Goal: Task Accomplishment & Management: Manage account settings

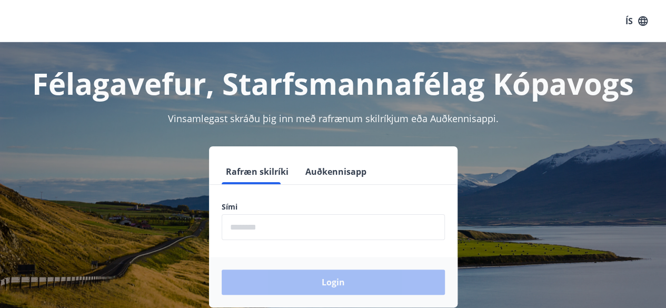
click at [237, 220] on input "phone" at bounding box center [332, 227] width 223 height 26
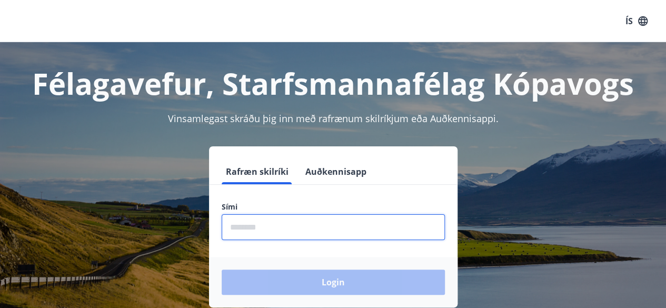
type input "********"
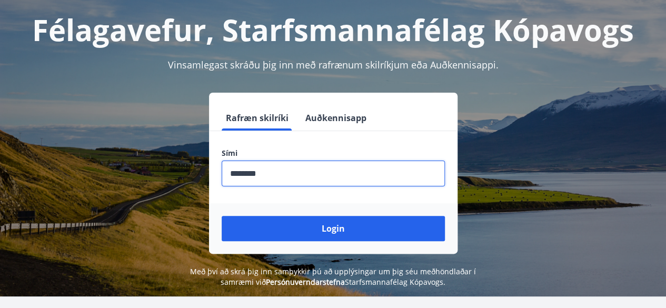
scroll to position [54, 0]
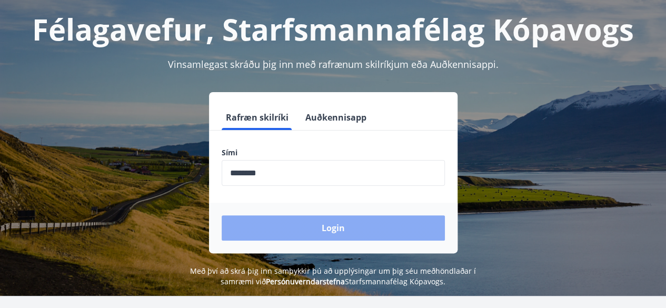
click at [287, 227] on button "Login" at bounding box center [332, 227] width 223 height 25
